Goal: Information Seeking & Learning: Learn about a topic

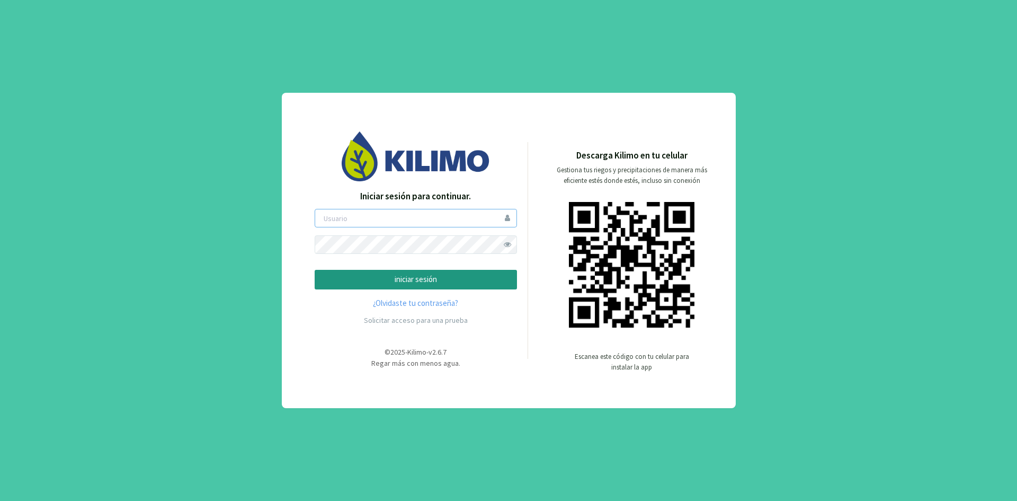
click at [432, 224] on input "email" at bounding box center [416, 218] width 202 height 19
type input "npolo"
click at [402, 277] on p "iniciar sesión" at bounding box center [416, 279] width 184 height 12
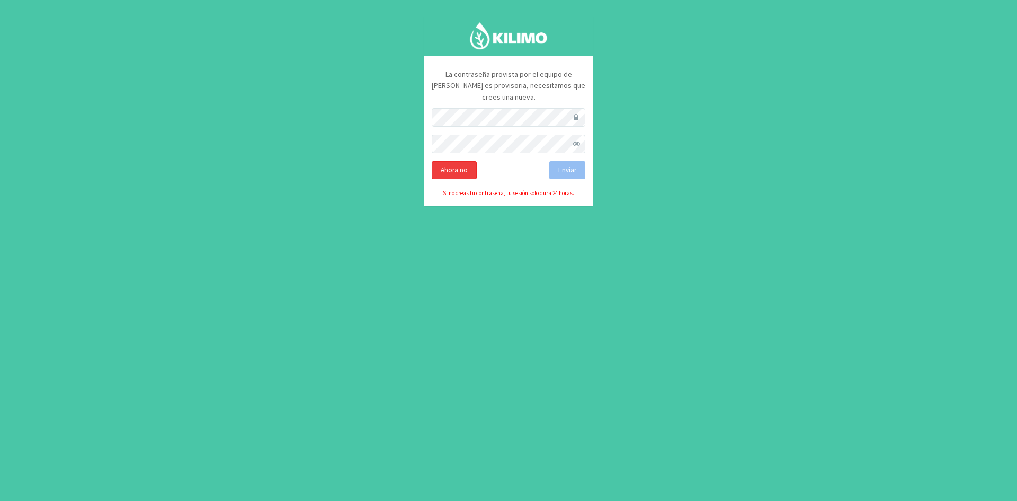
click at [453, 167] on div "Ahora no" at bounding box center [454, 170] width 45 height 18
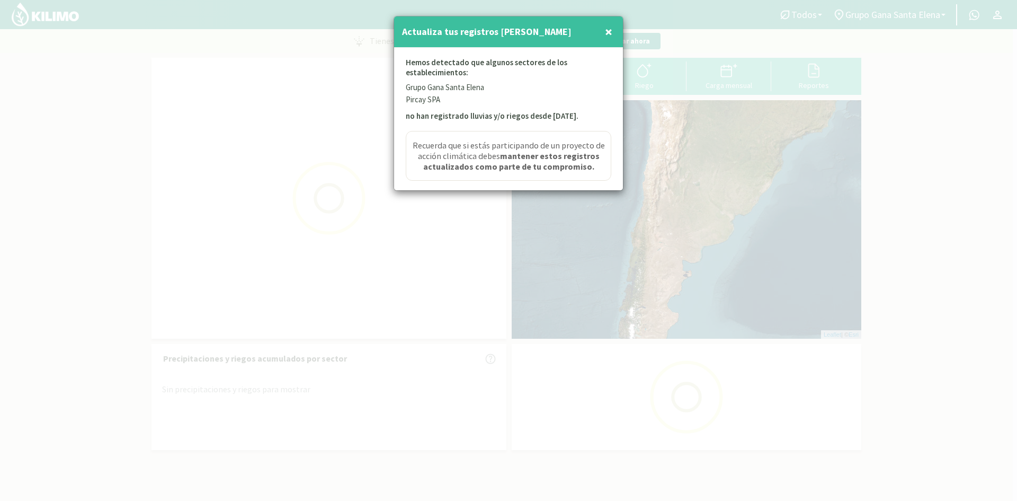
click at [608, 31] on span "×" at bounding box center [608, 31] width 7 height 17
click at [609, 26] on span "×" at bounding box center [608, 31] width 7 height 17
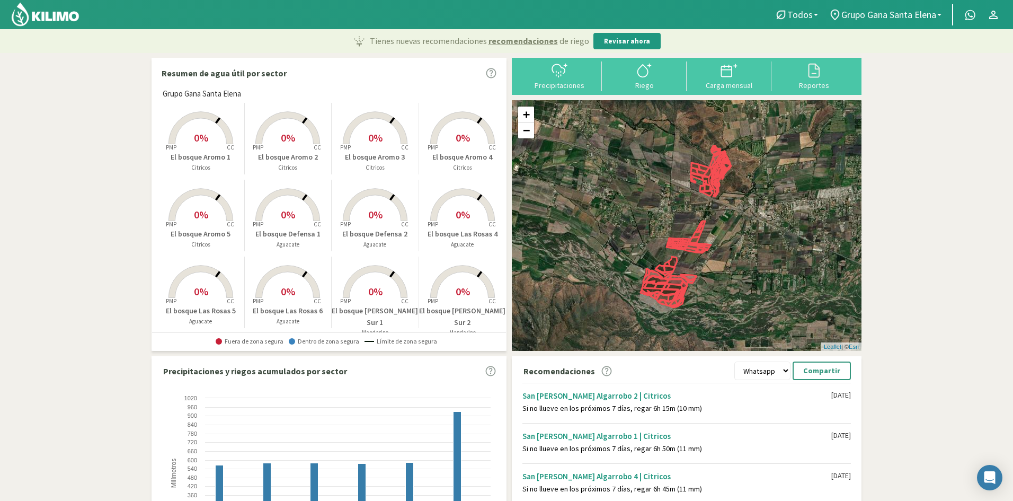
click at [443, 146] on rect at bounding box center [462, 145] width 85 height 85
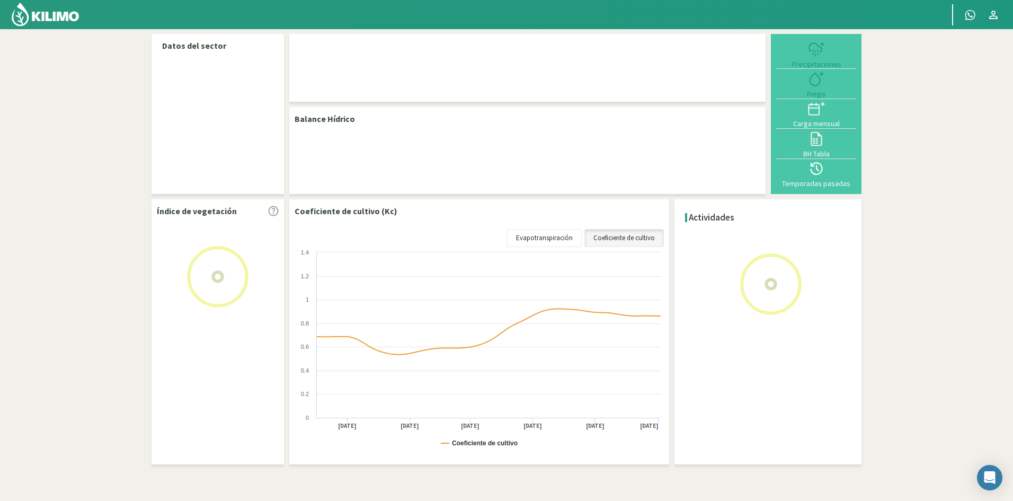
select select "3: Object"
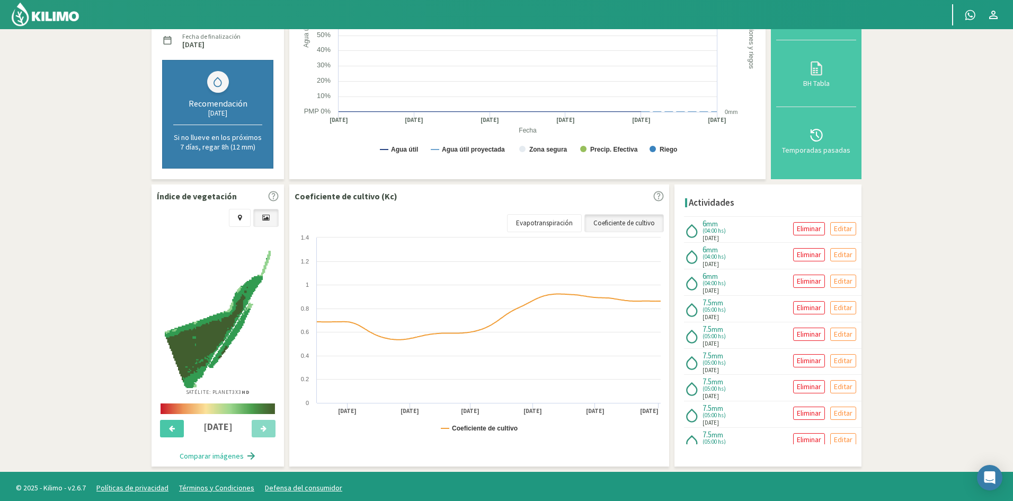
scroll to position [202, 0]
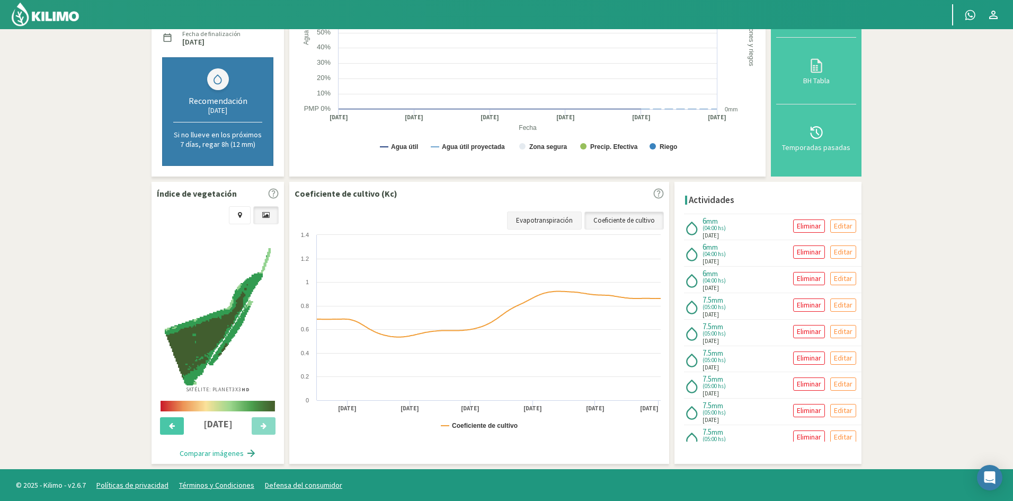
click at [563, 224] on link "Evapotranspiración" at bounding box center [544, 220] width 75 height 18
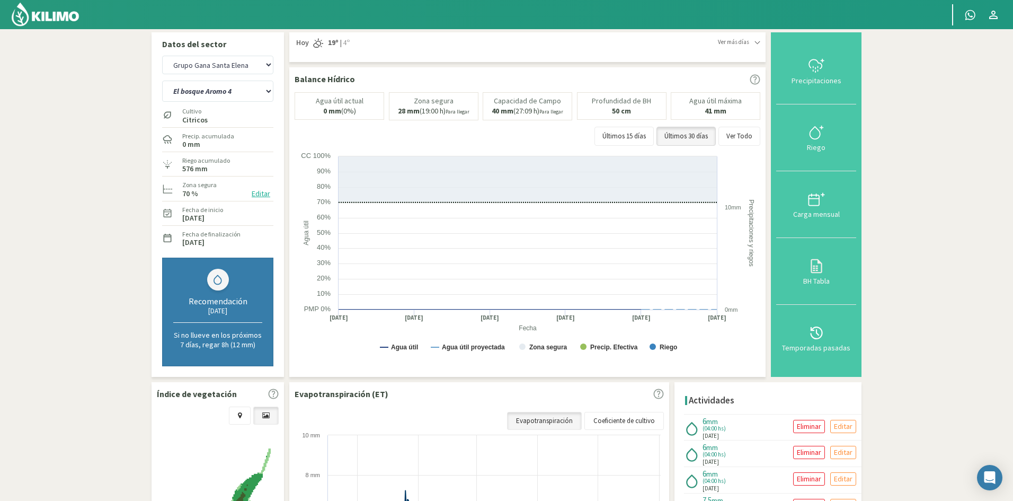
scroll to position [0, 0]
click at [265, 69] on select "Grupo Gana Santa [PERSON_NAME] Pircay SPA" at bounding box center [217, 66] width 111 height 19
drag, startPoint x: 265, startPoint y: 69, endPoint x: 553, endPoint y: 167, distance: 303.8
click at [553, 167] on div "Datos del sector Grupo Gana Santa [PERSON_NAME] Pircay SPA El bosque Aromo 1 El…" at bounding box center [507, 358] width 710 height 649
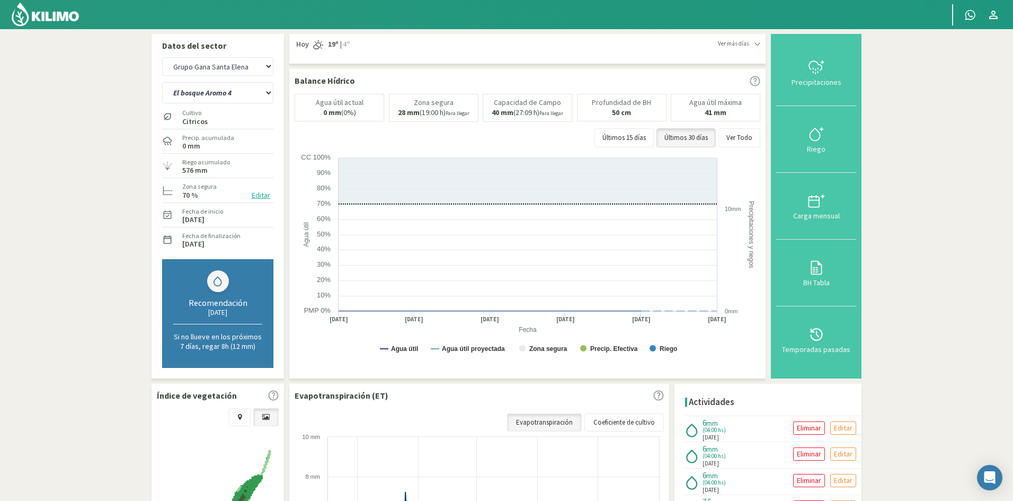
click at [54, 10] on img at bounding box center [45, 14] width 69 height 25
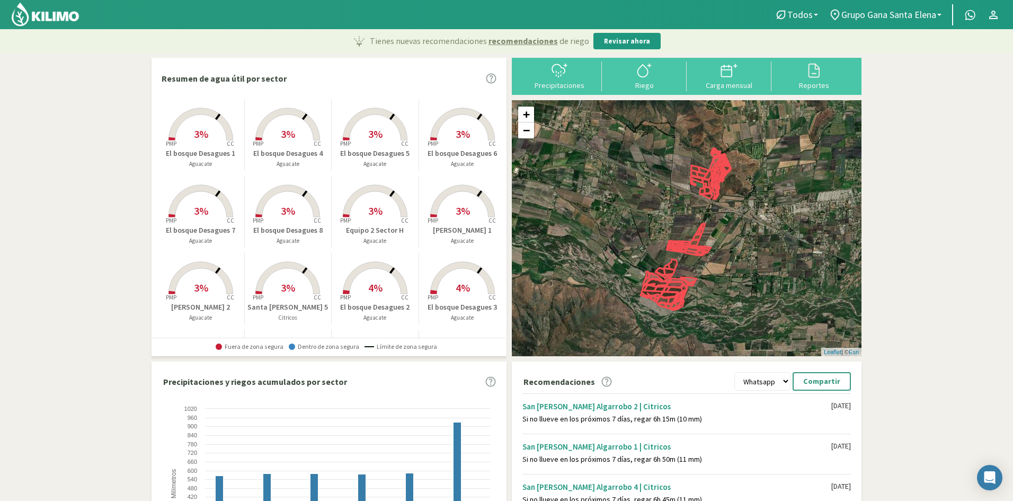
scroll to position [1154, 0]
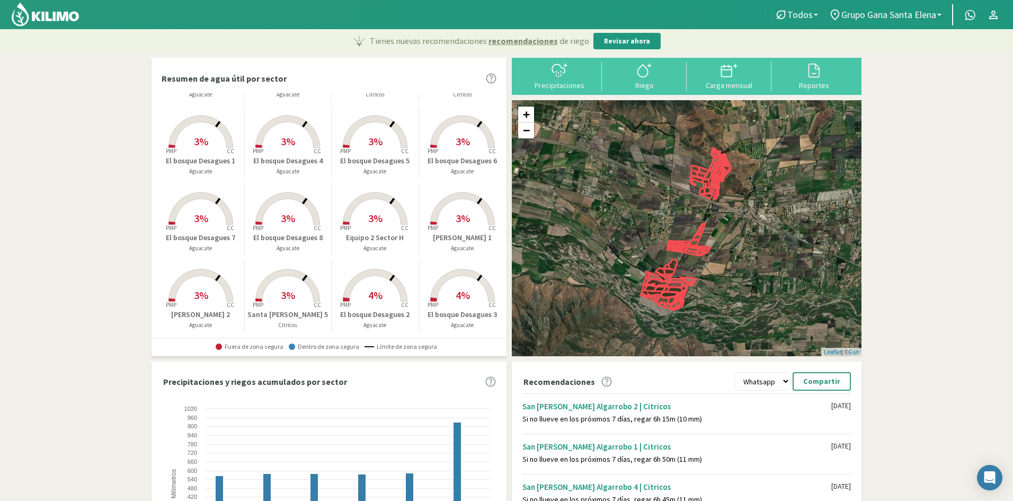
click at [459, 215] on span "3%" at bounding box center [463, 217] width 14 height 13
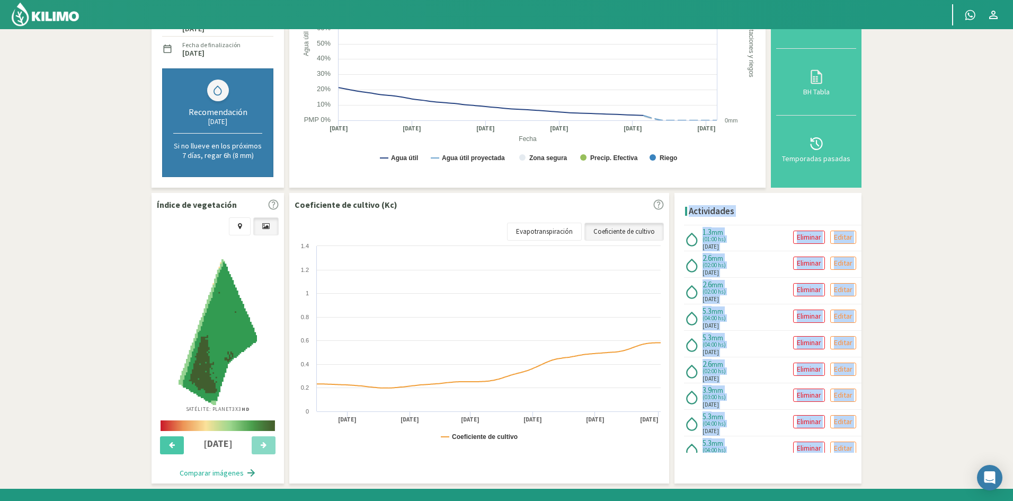
scroll to position [192, 0]
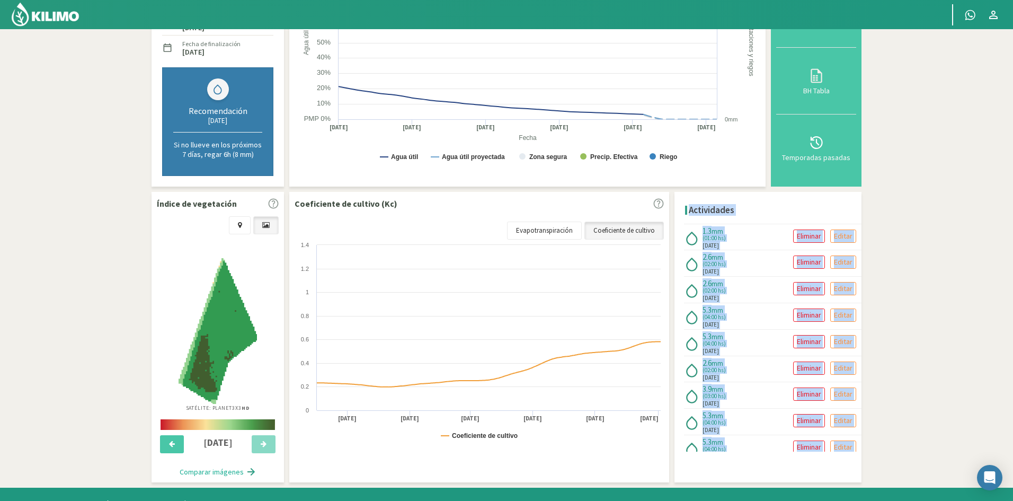
click at [219, 344] on img at bounding box center [218, 331] width 79 height 146
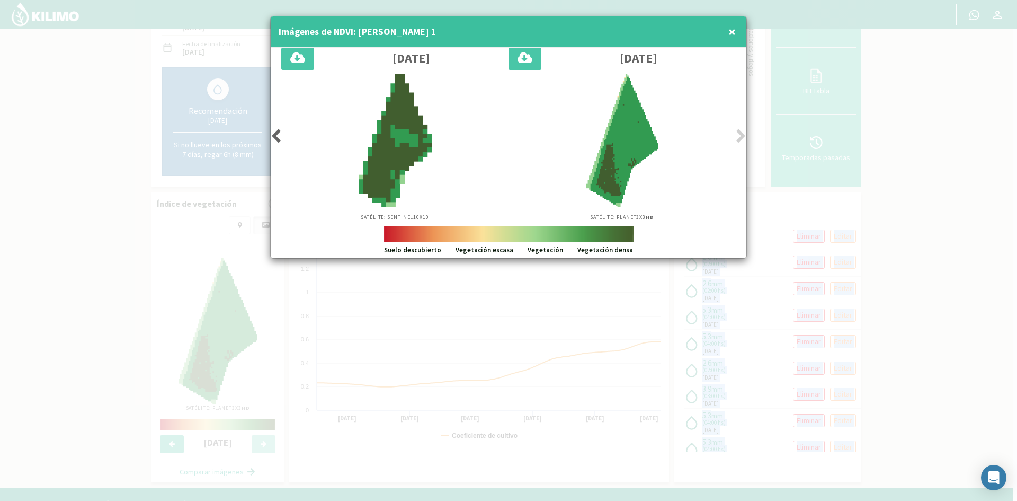
click at [732, 31] on span "×" at bounding box center [732, 31] width 7 height 17
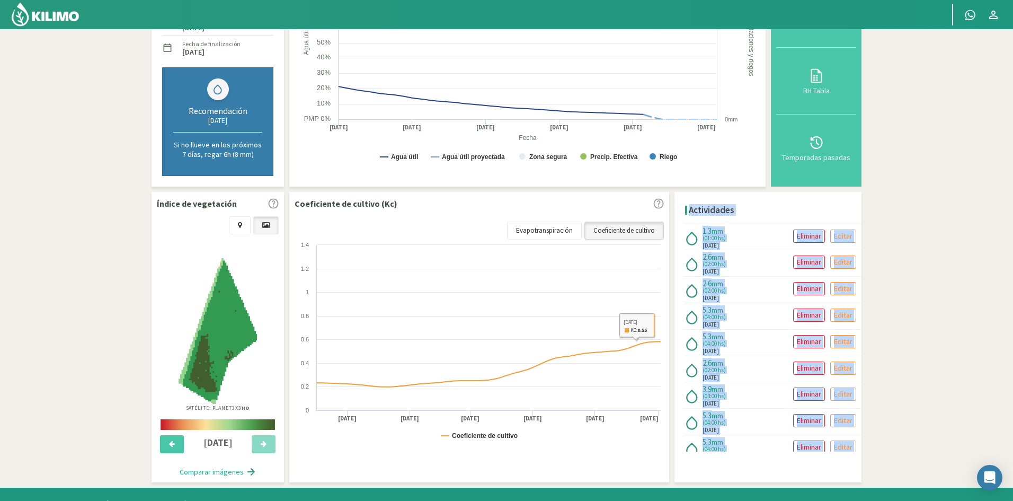
click at [625, 236] on link "Coeficiente de cultivo" at bounding box center [623, 230] width 79 height 18
click at [609, 227] on link "Coeficiente de cultivo" at bounding box center [623, 230] width 79 height 18
click at [564, 228] on link "Evapotranspiración" at bounding box center [544, 230] width 75 height 18
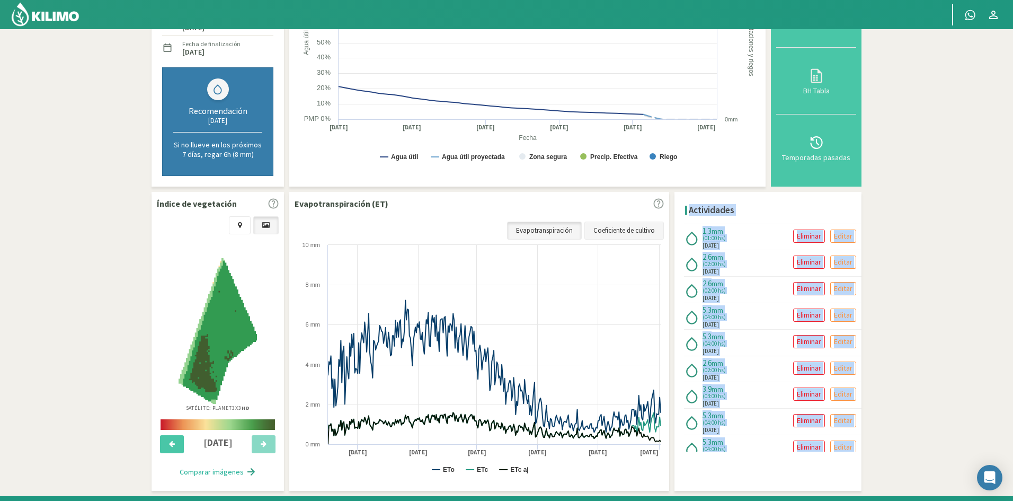
click at [627, 228] on link "Coeficiente de cultivo" at bounding box center [623, 230] width 79 height 18
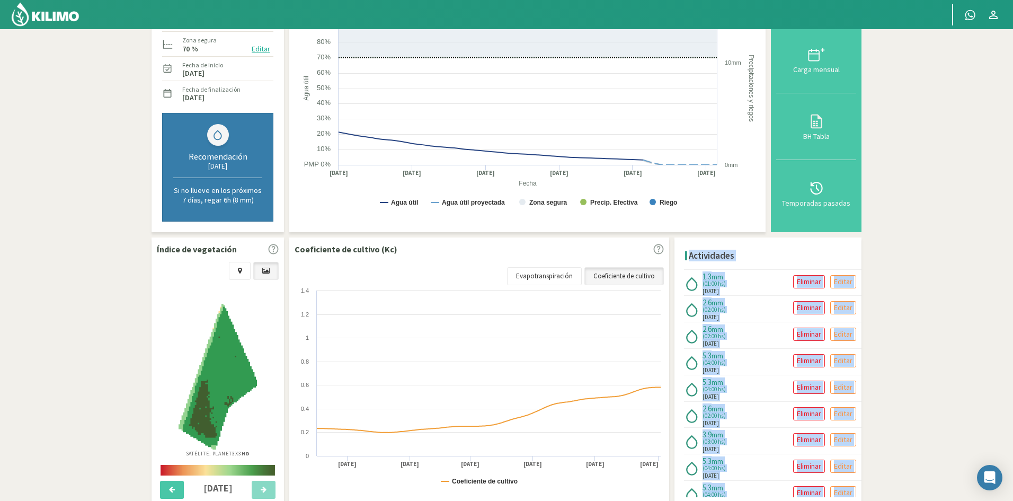
scroll to position [0, 0]
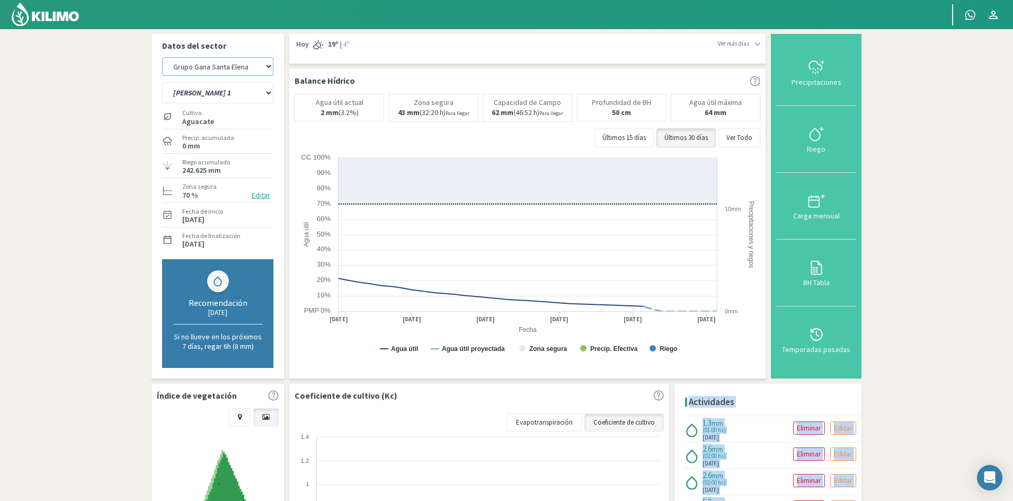
click at [254, 64] on select "Grupo Gana Santa [PERSON_NAME] Pircay SPA" at bounding box center [217, 66] width 111 height 19
click at [260, 87] on select "El bosque Aromo 1 [GEOGRAPHIC_DATA] 2 [GEOGRAPHIC_DATA] 3 [GEOGRAPHIC_DATA] 4 E…" at bounding box center [217, 92] width 111 height 21
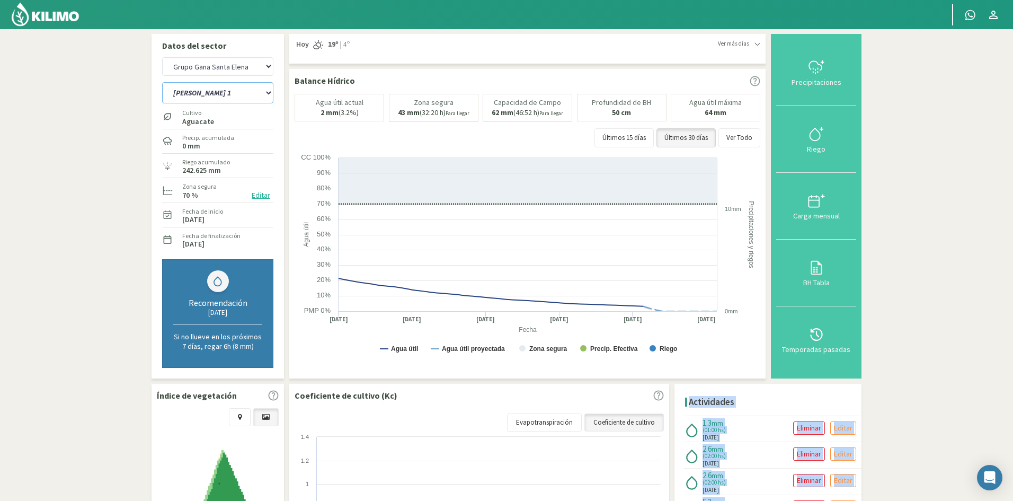
select select "58: Object"
click at [162, 82] on select "El bosque Aromo 1 [GEOGRAPHIC_DATA] 2 [GEOGRAPHIC_DATA] 3 [GEOGRAPHIC_DATA] 4 E…" at bounding box center [217, 92] width 111 height 21
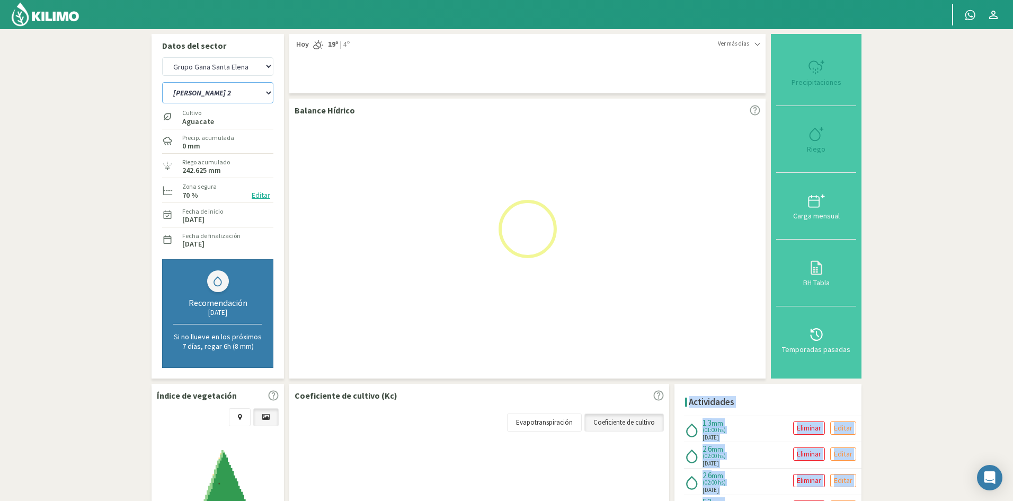
select select "2: Object"
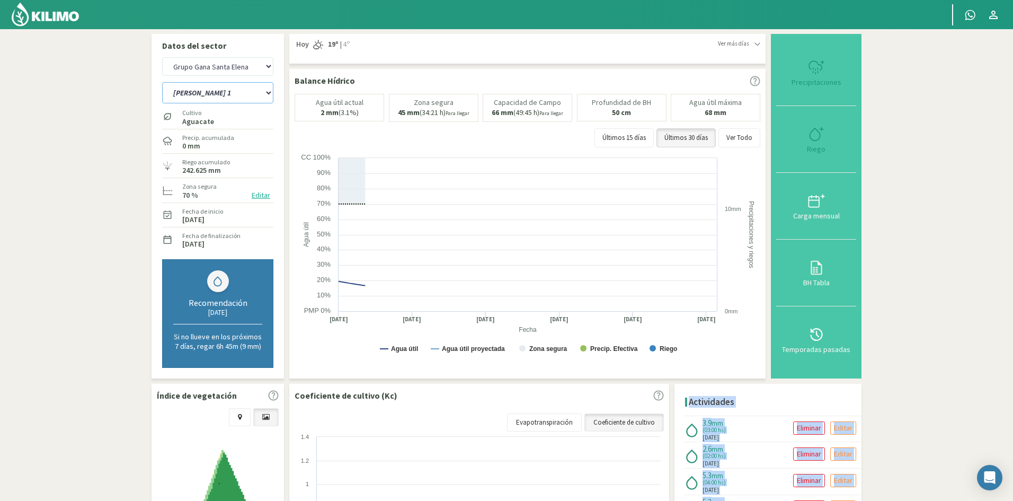
select select "147: Object"
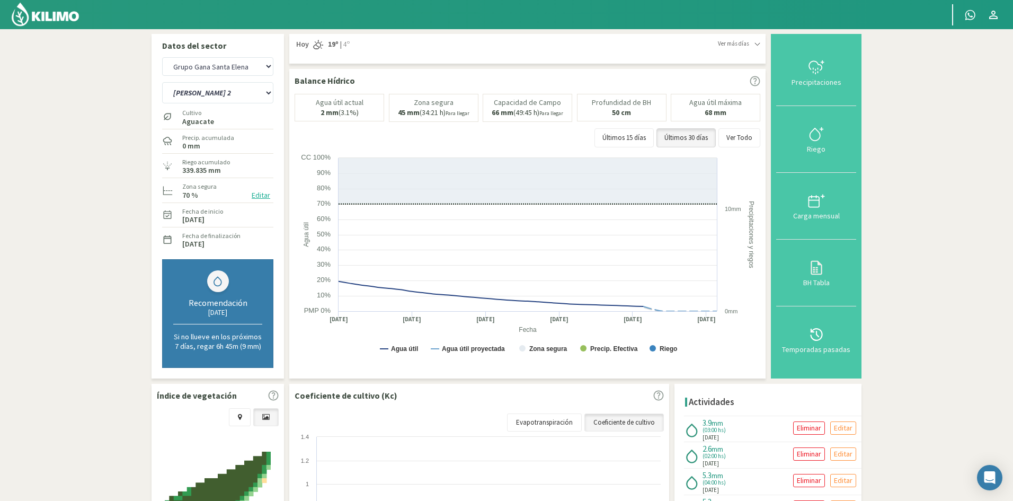
drag, startPoint x: 1011, startPoint y: 243, endPoint x: 1017, endPoint y: 276, distance: 33.4
click at [1013, 276] on html "Principal Contactar ejecutivo Perfil Perfil Salir Datos del sector Grupo Gana […" at bounding box center [506, 250] width 1013 height 501
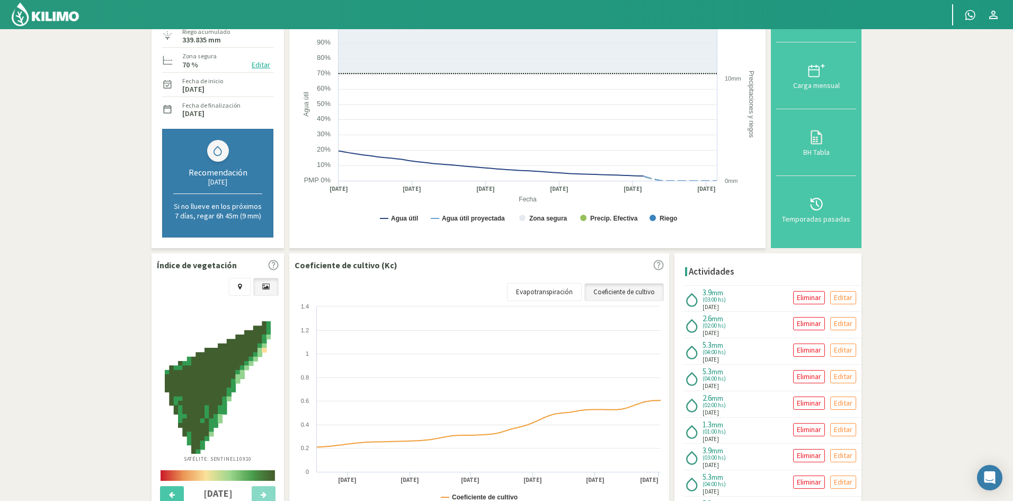
scroll to position [131, 0]
click at [175, 493] on button at bounding box center [172, 494] width 24 height 18
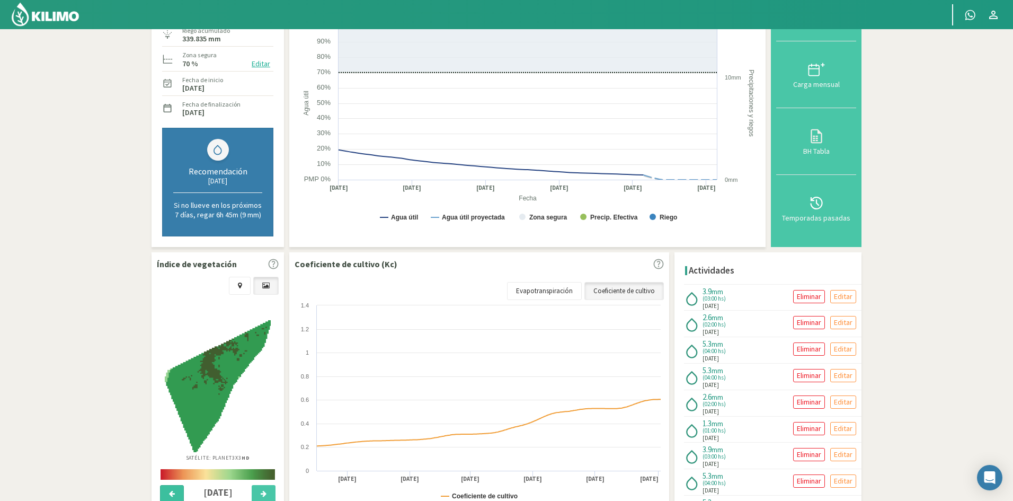
click at [175, 493] on button at bounding box center [172, 494] width 24 height 18
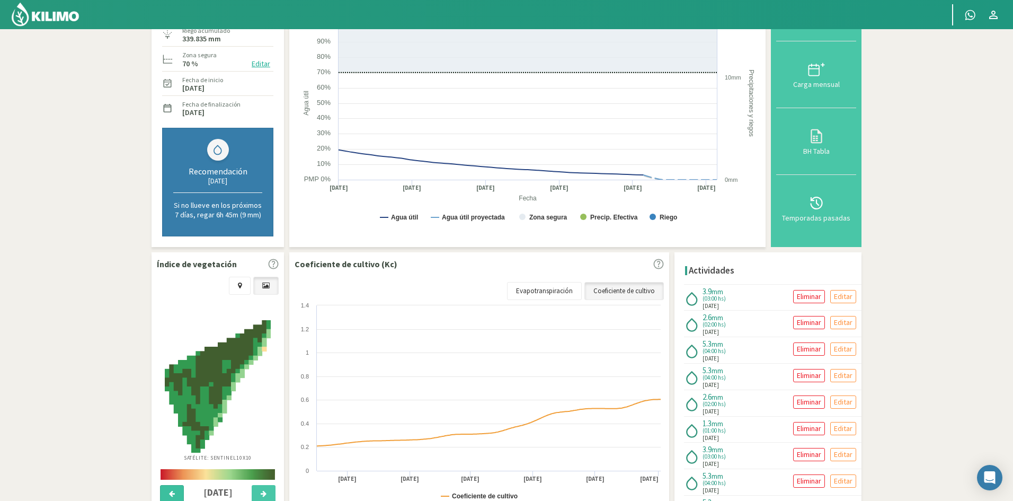
click at [175, 493] on button at bounding box center [172, 494] width 24 height 18
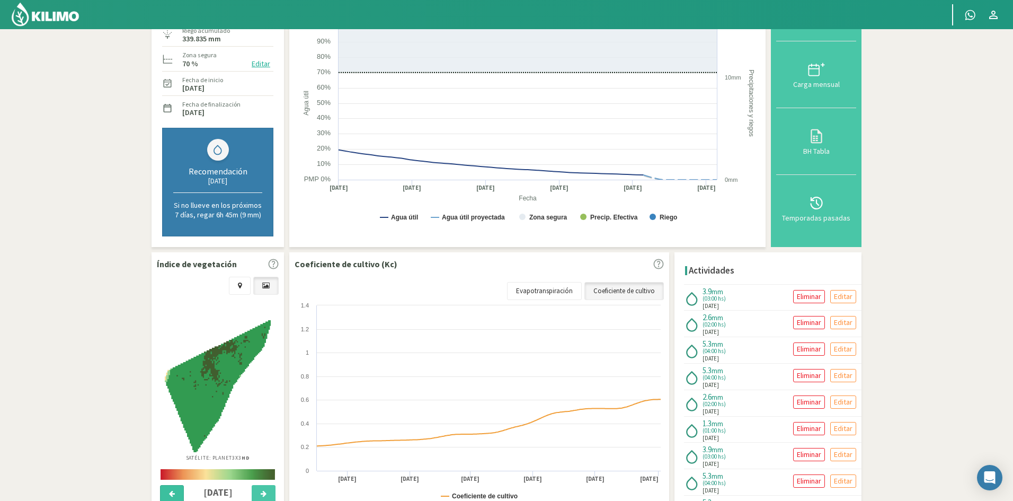
click at [175, 493] on button at bounding box center [172, 494] width 24 height 18
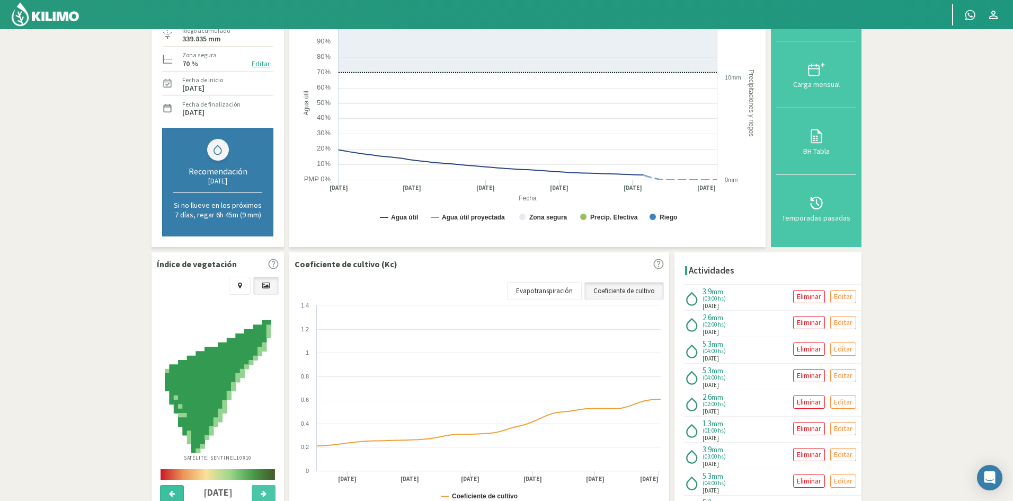
click at [175, 493] on button at bounding box center [172, 494] width 24 height 18
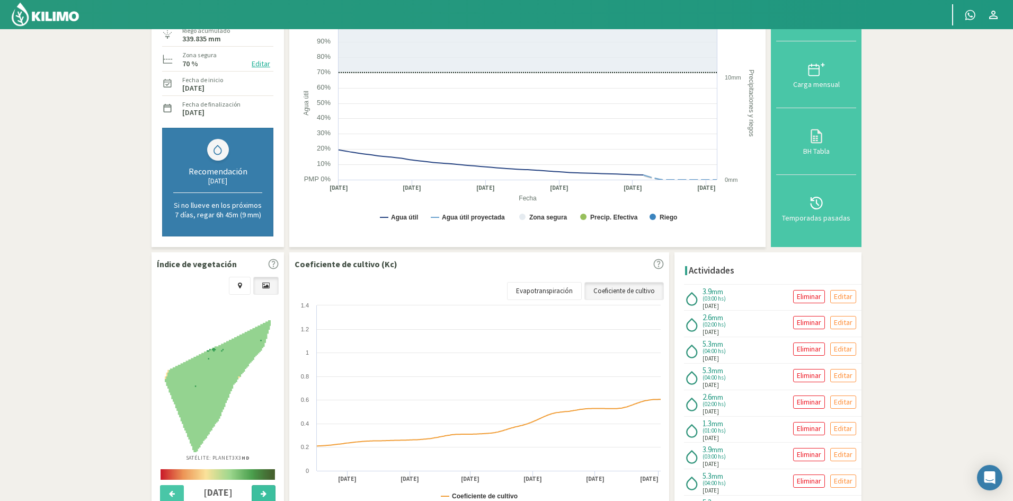
click at [264, 487] on button at bounding box center [264, 494] width 24 height 18
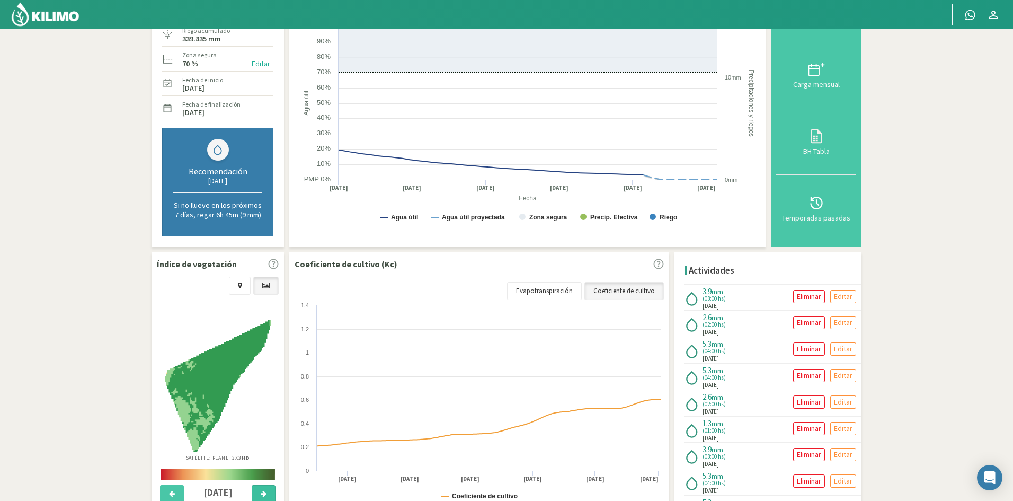
click at [264, 487] on button at bounding box center [264, 494] width 24 height 18
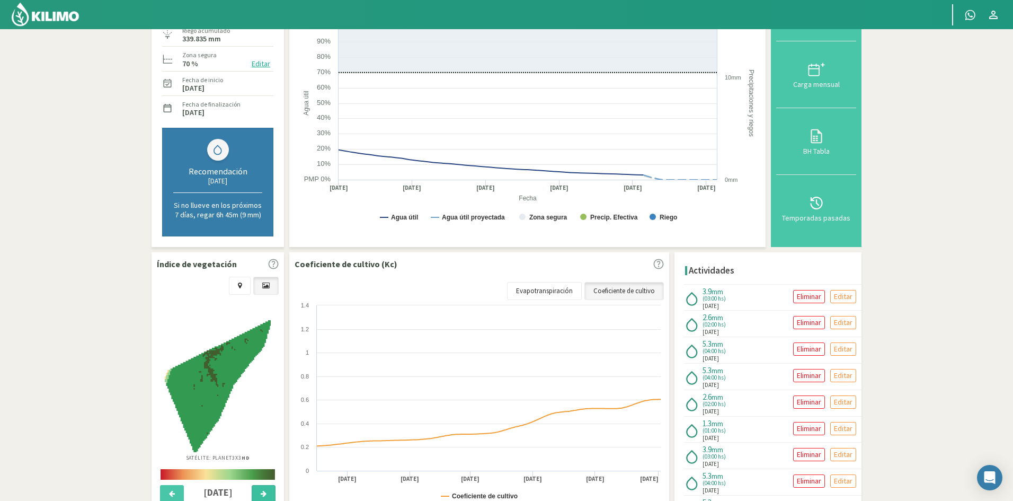
click at [264, 487] on button at bounding box center [264, 494] width 24 height 18
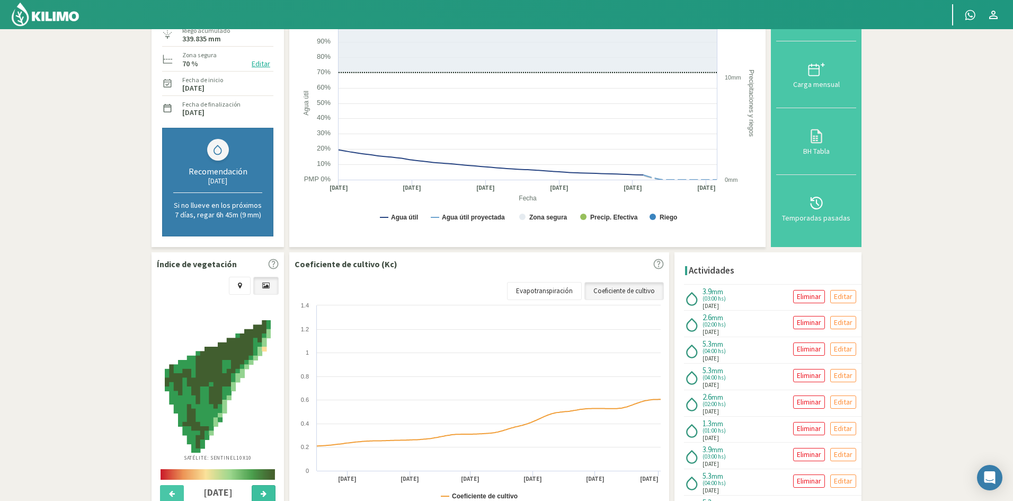
click at [264, 487] on button at bounding box center [264, 494] width 24 height 18
